Goal: Find specific page/section: Find specific page/section

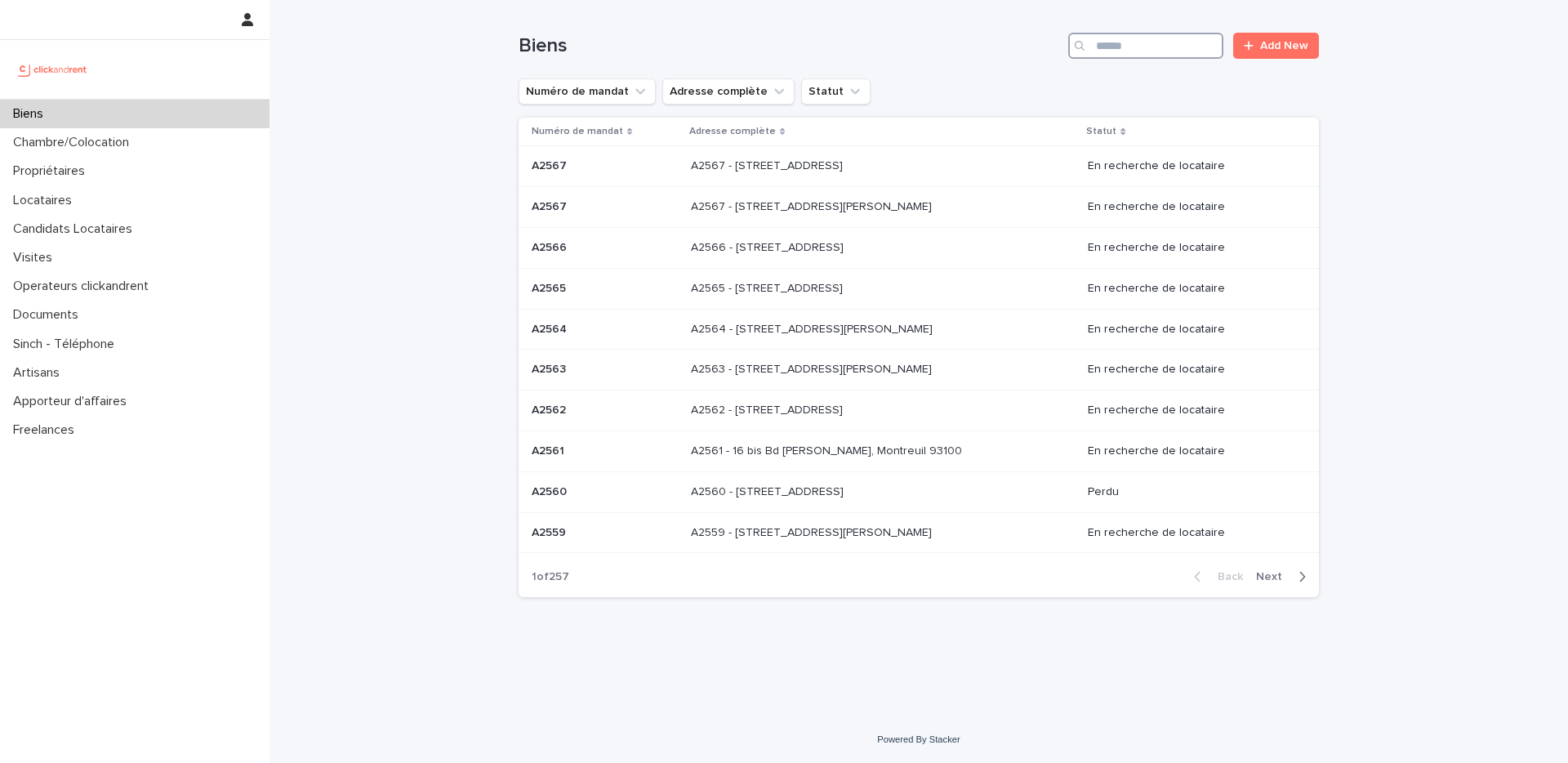
click at [1104, 56] on input "Search" at bounding box center [1145, 45] width 155 height 26
paste input "*****"
type input "*****"
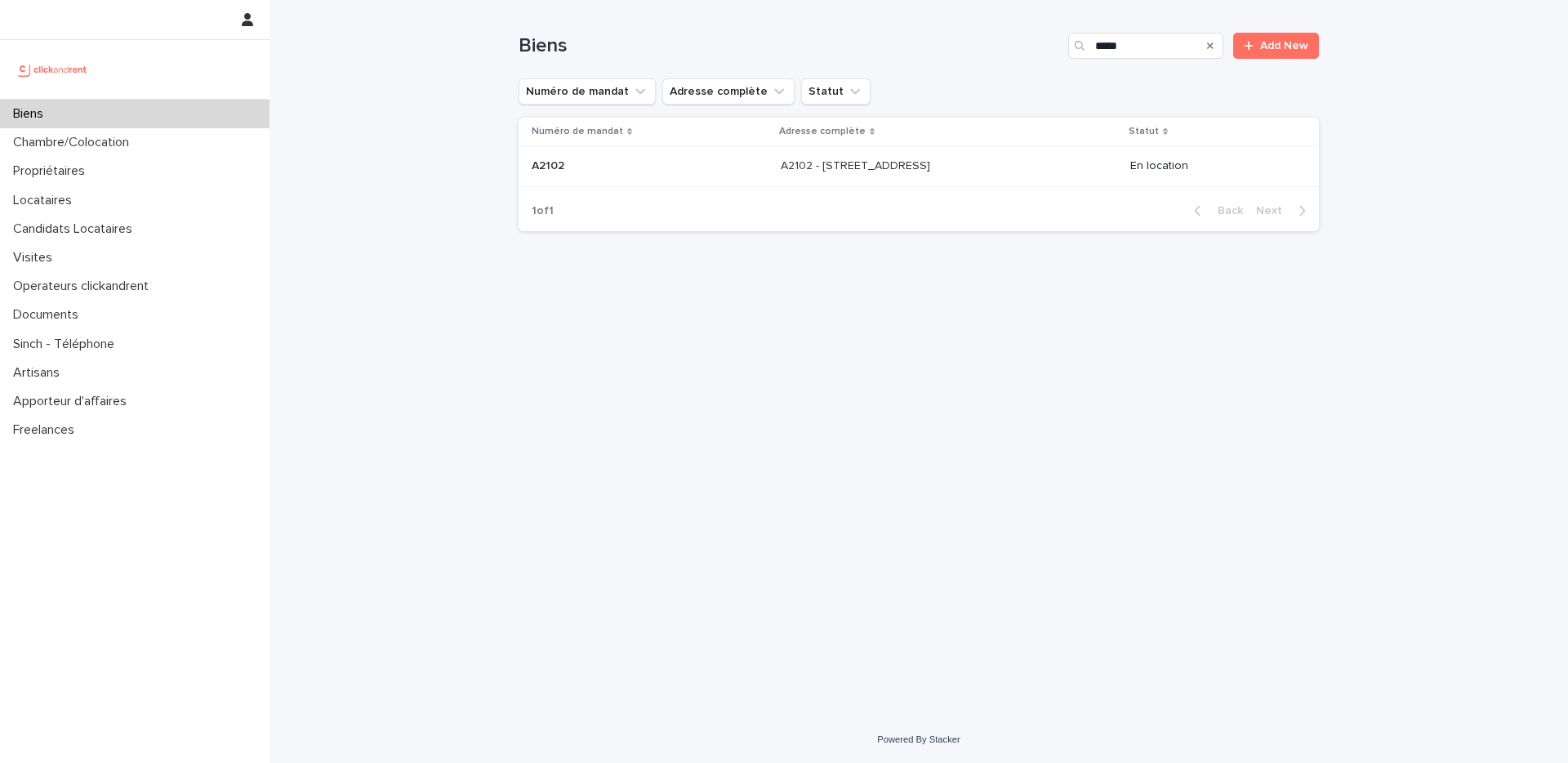
click at [863, 161] on p "A2102 - [STREET_ADDRESS]" at bounding box center [857, 164] width 153 height 17
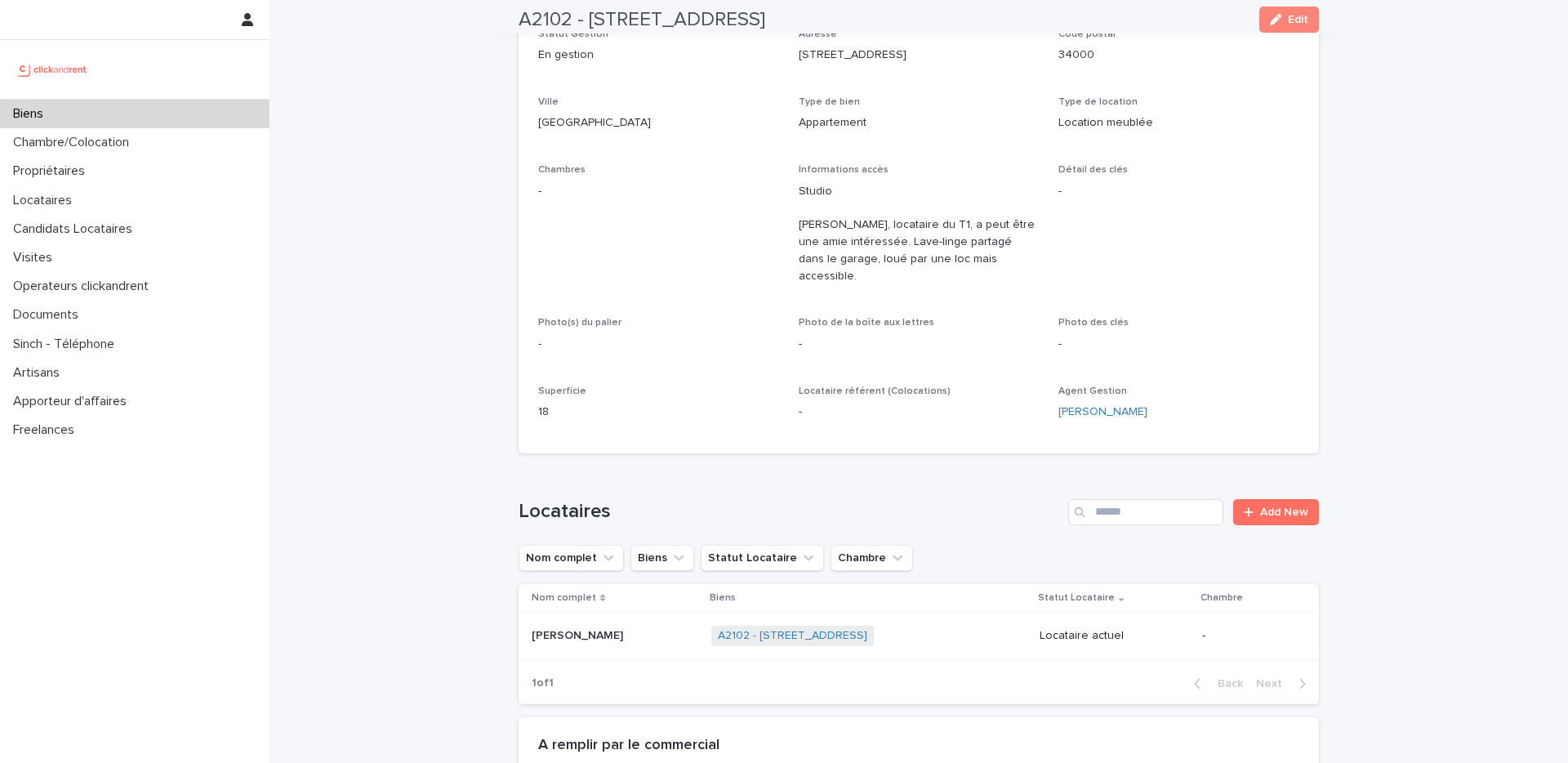
scroll to position [231, 0]
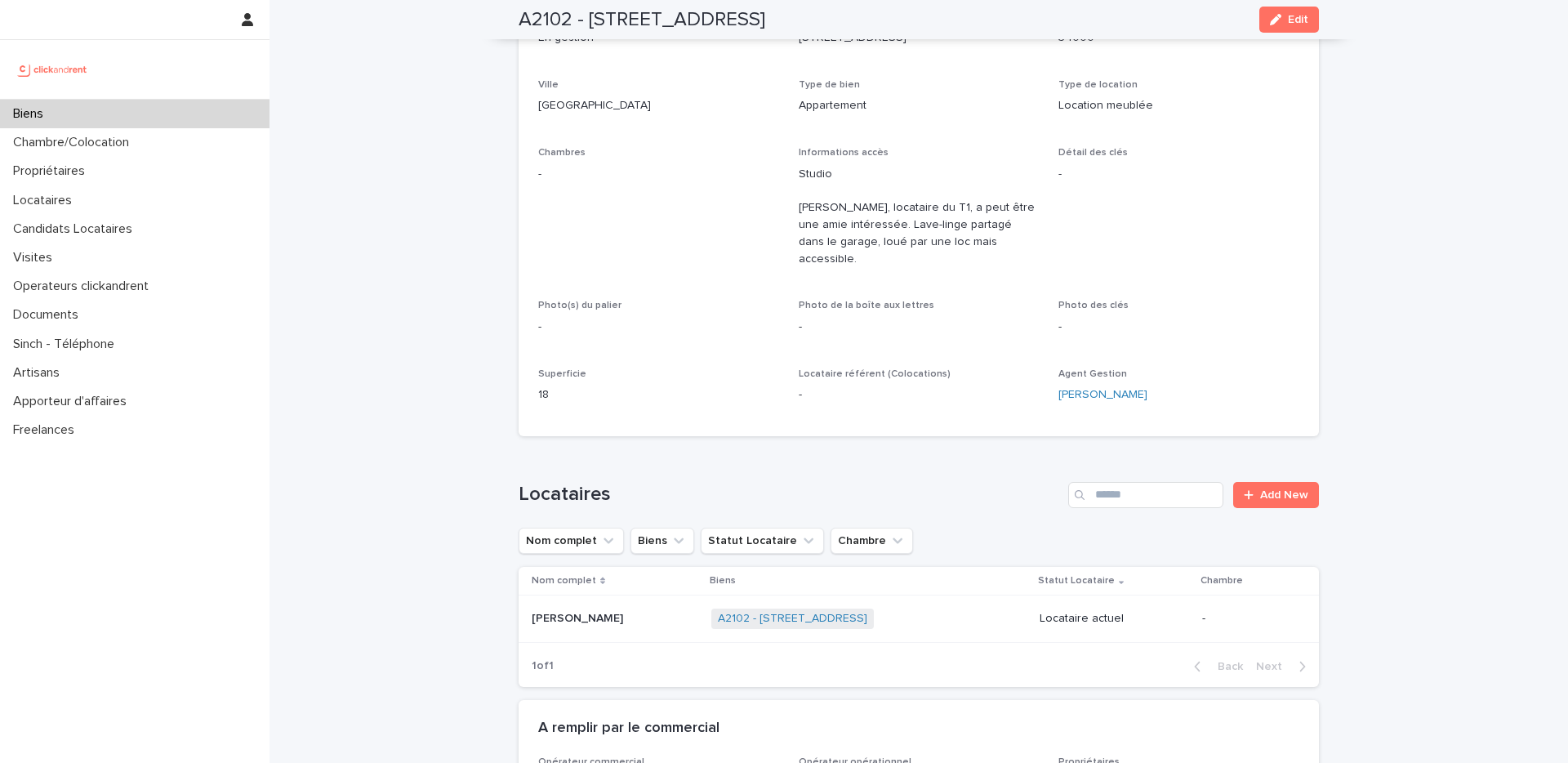
click at [609, 609] on p "[PERSON_NAME]" at bounding box center [578, 618] width 94 height 17
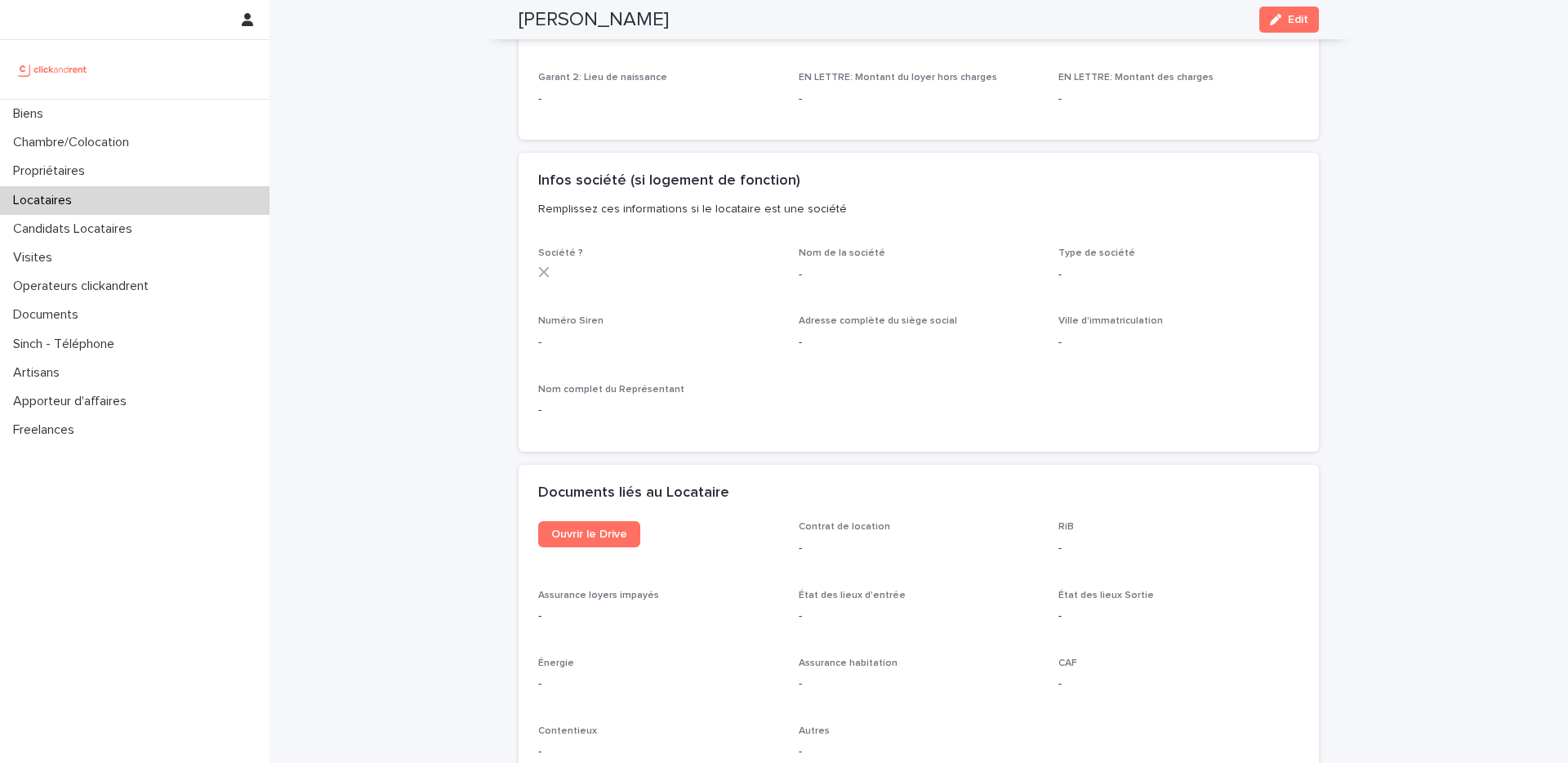
scroll to position [1457, 0]
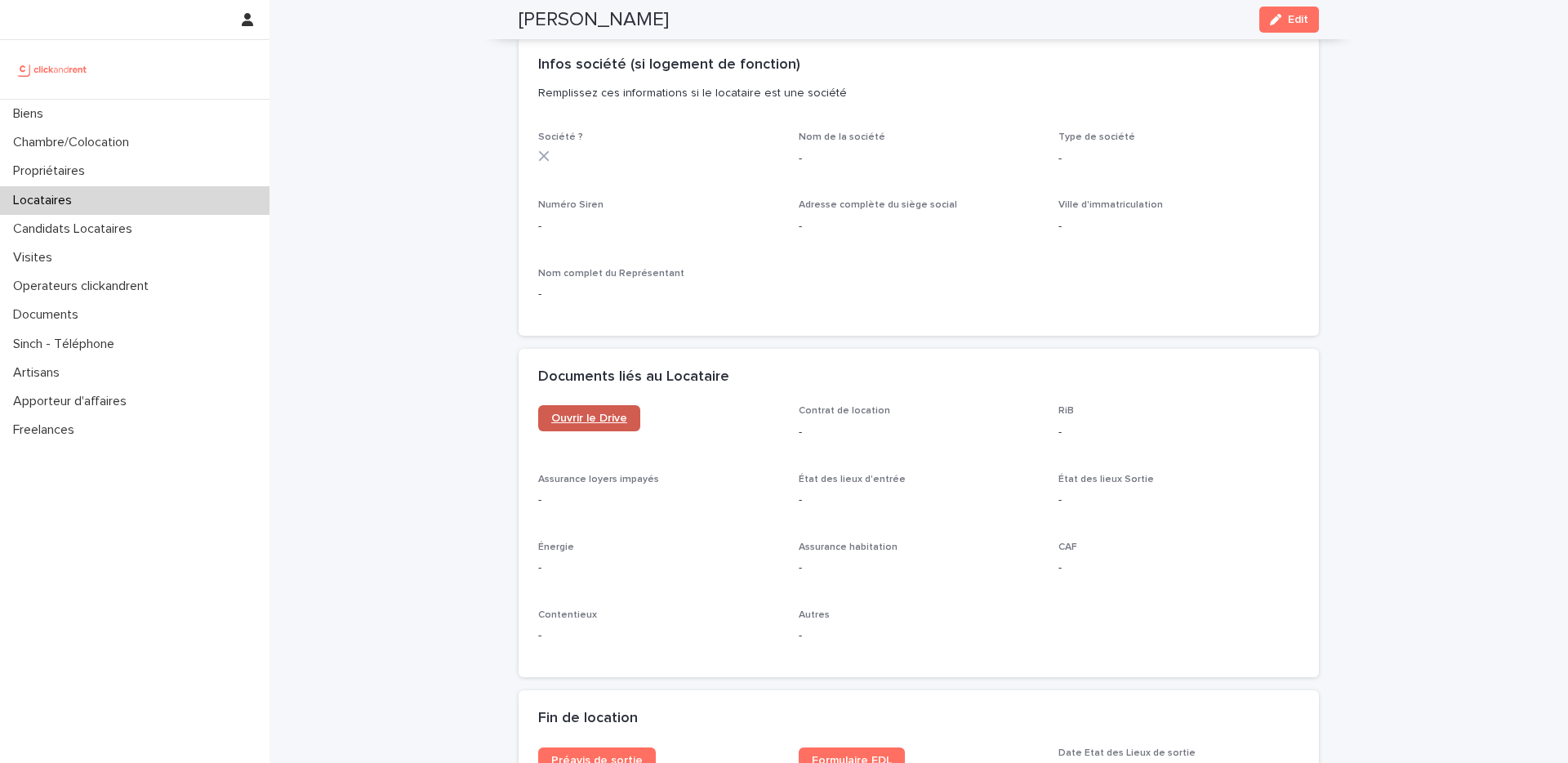
click at [609, 408] on link "Ouvrir le Drive" at bounding box center [589, 418] width 102 height 26
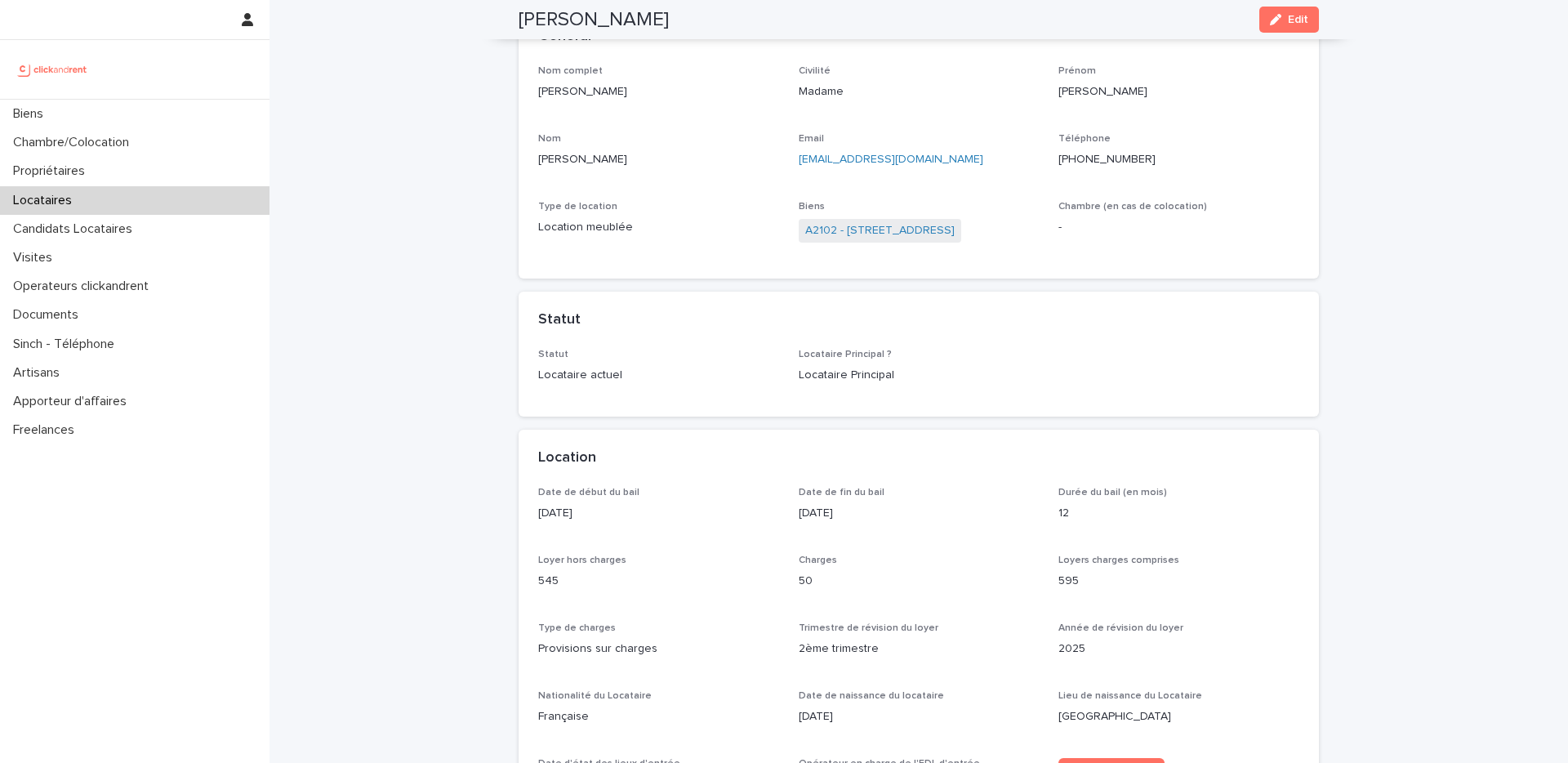
scroll to position [0, 0]
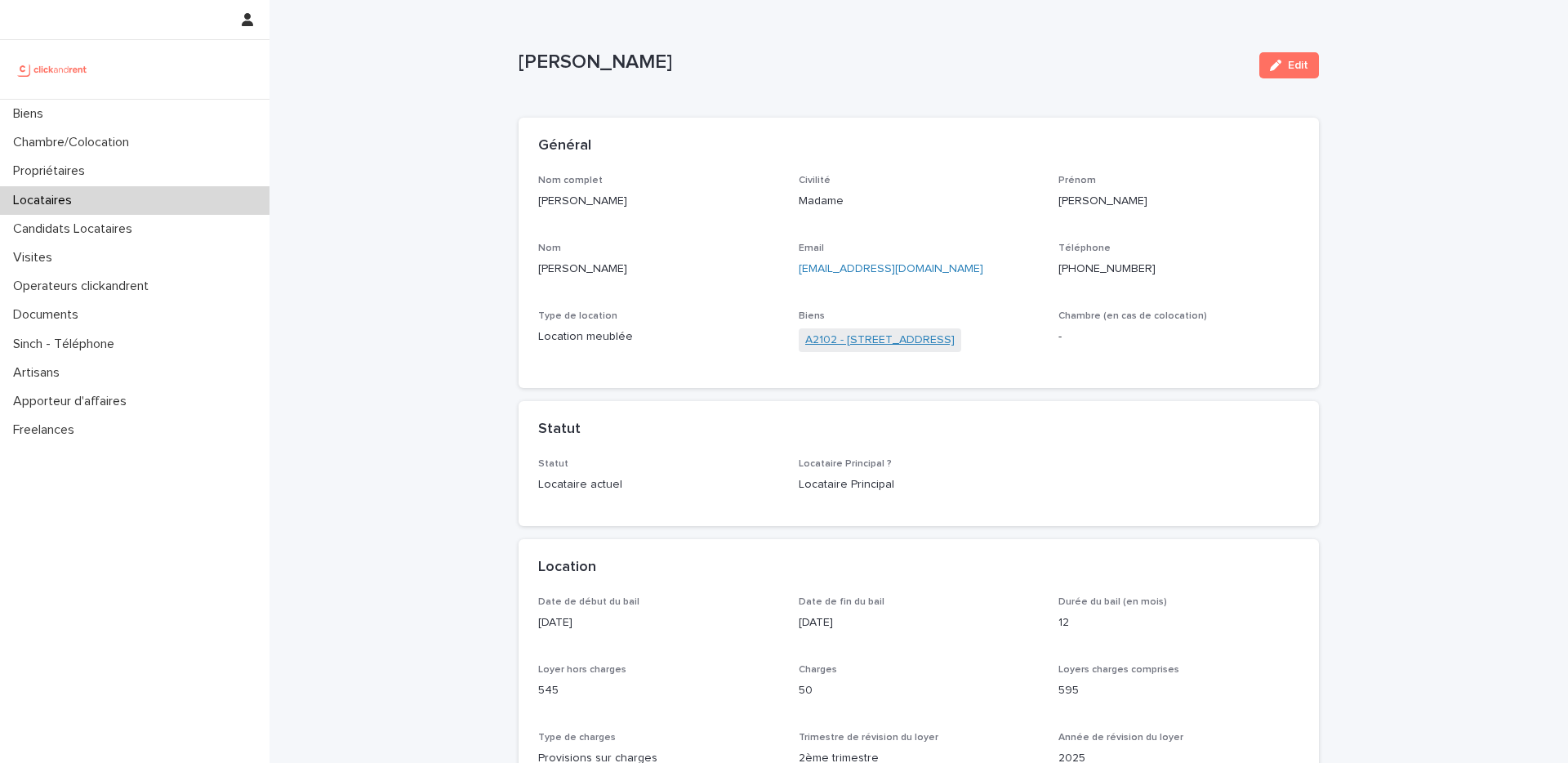
click at [849, 340] on link "A2102 - [STREET_ADDRESS]" at bounding box center [880, 340] width 150 height 17
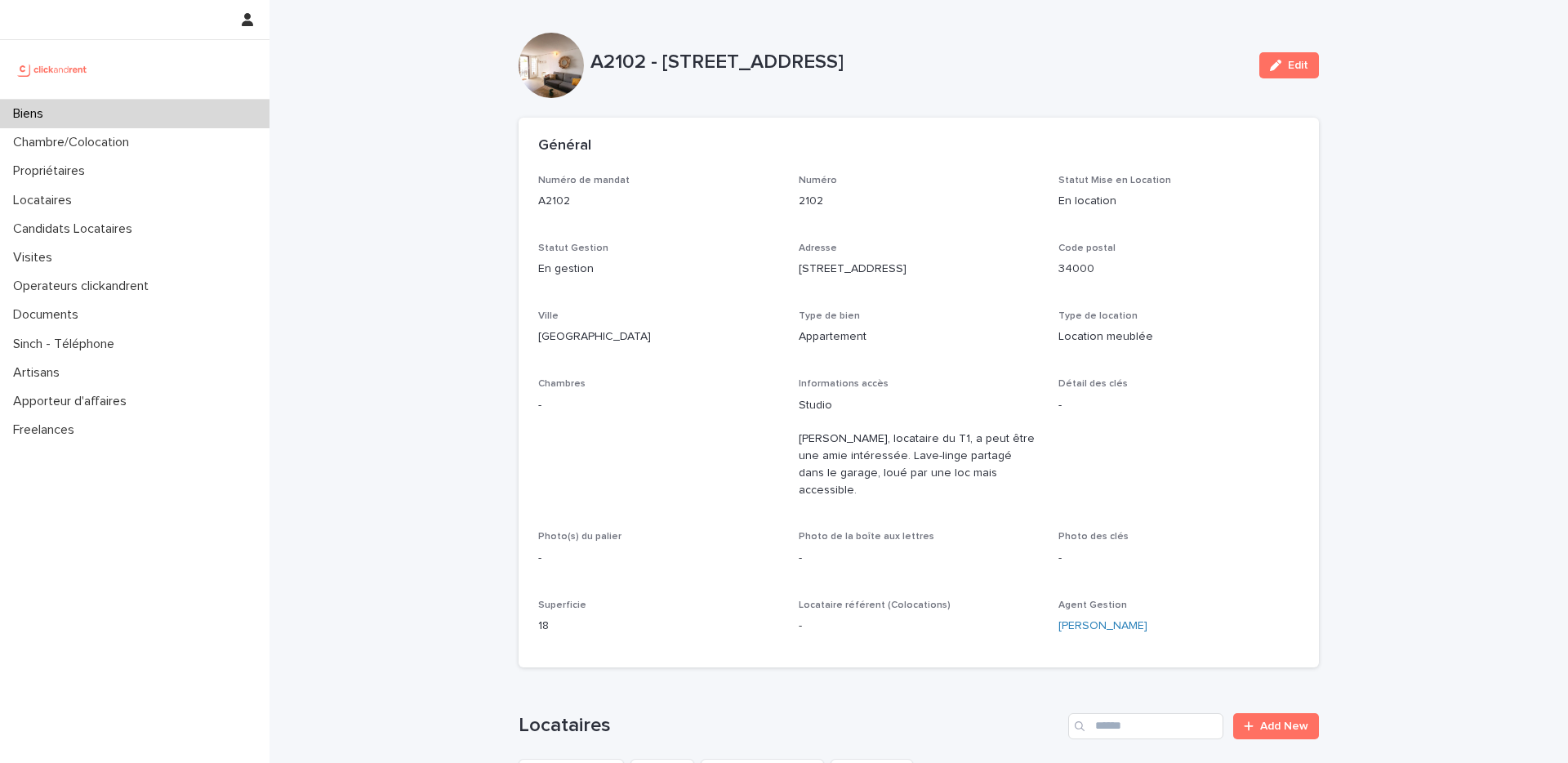
click at [849, 340] on p "Appartement" at bounding box center [918, 337] width 241 height 17
click at [610, 58] on p "A2102 - [STREET_ADDRESS]" at bounding box center [918, 63] width 656 height 24
copy p "A2102"
